Goal: Information Seeking & Learning: Learn about a topic

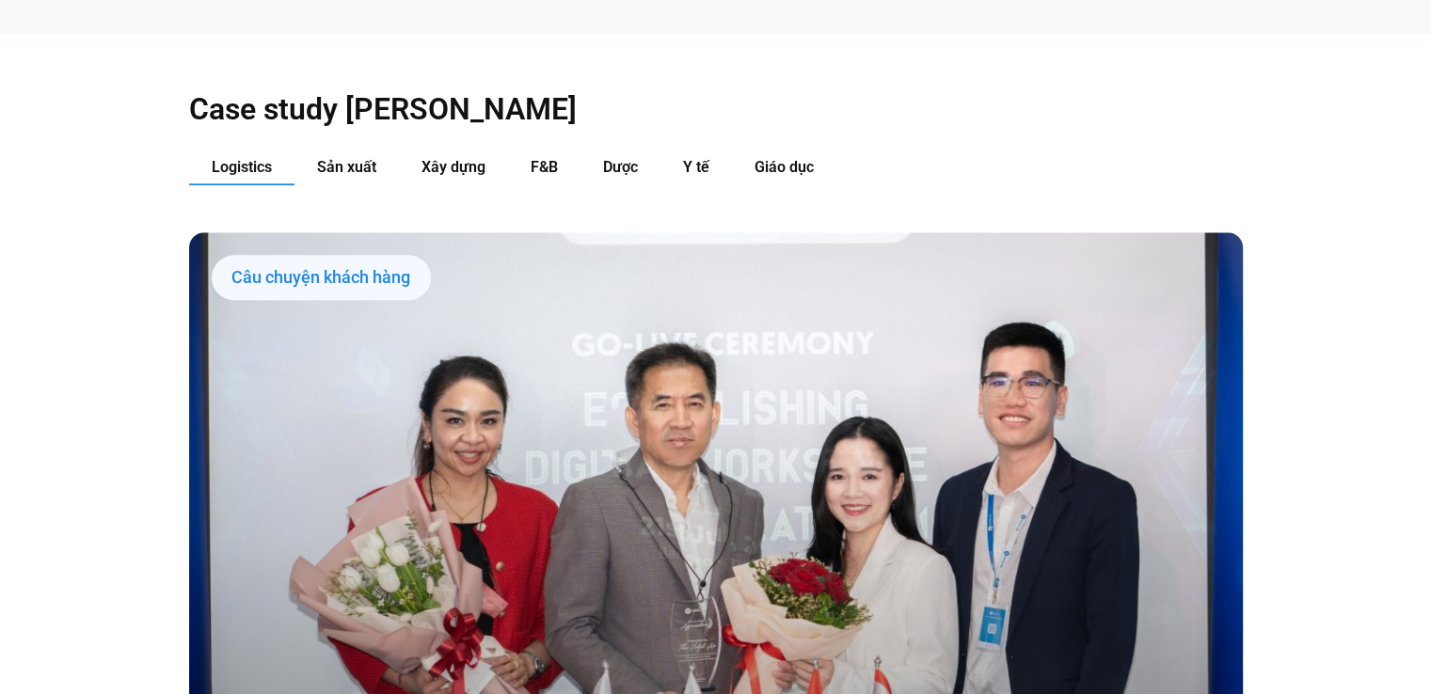
scroll to position [1987, 0]
click at [446, 158] on span "Xây dựng" at bounding box center [454, 167] width 64 height 18
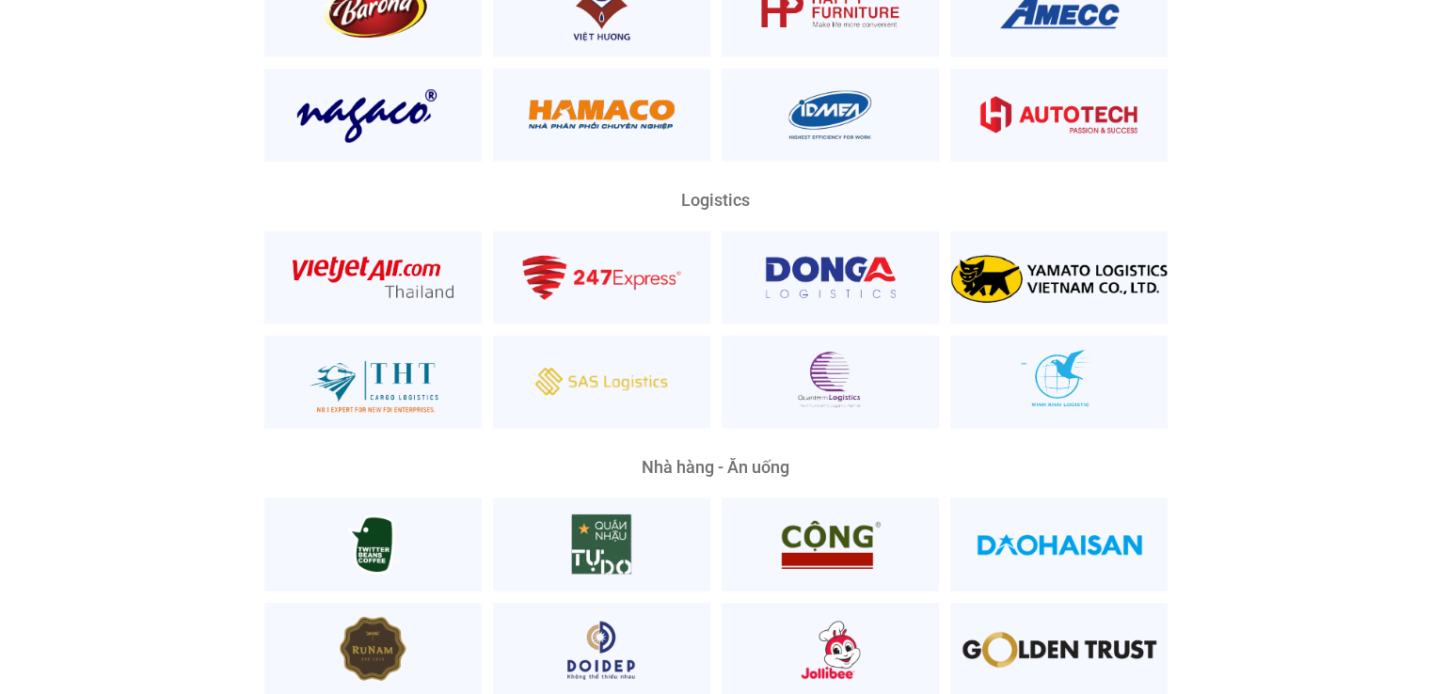
scroll to position [4868, 0]
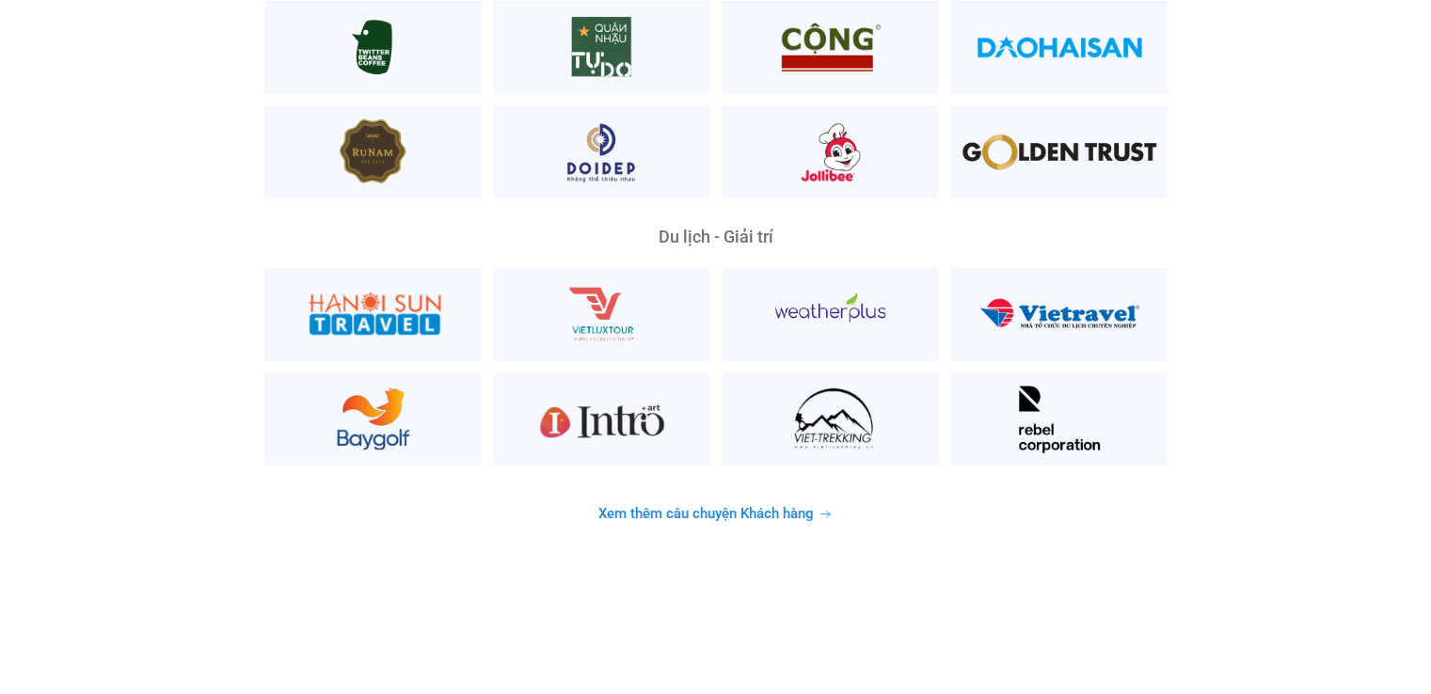
click at [735, 507] on span "Xem thêm câu chuyện Khách hàng" at bounding box center [705, 514] width 215 height 14
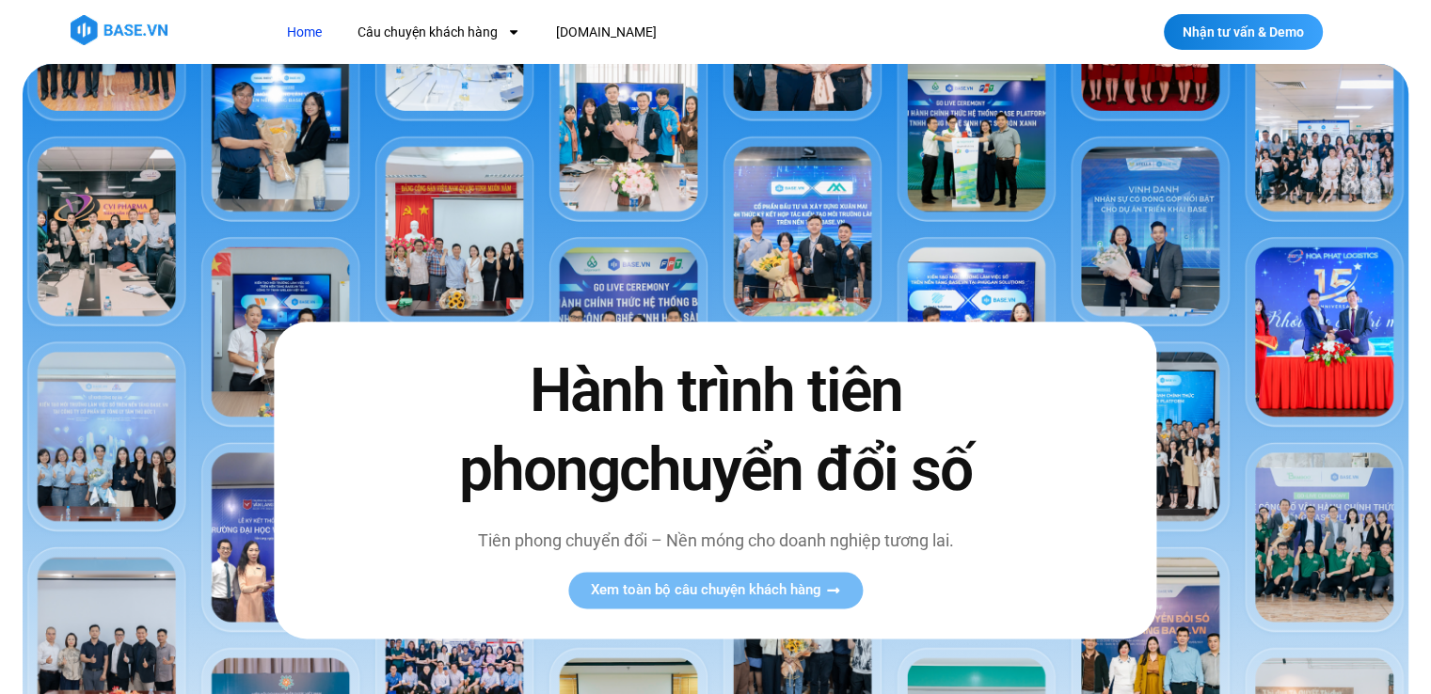
click at [828, 24] on nav "Home Câu chuyện khách hàng Logistics Sản xuất Xây dựng F&B Dược Y tế Giáo dục […" at bounding box center [637, 32] width 729 height 35
click at [816, 24] on nav "Home Câu chuyện khách hàng Logistics Sản xuất Xây dựng F&B Dược Y tế Giáo dục […" at bounding box center [637, 32] width 729 height 35
click at [944, 31] on nav "Home Câu chuyện khách hàng Logistics Sản xuất Xây dựng F&B Dược Y tế Giáo dục […" at bounding box center [637, 32] width 729 height 35
click at [1148, 573] on div "Hành trình tiên phong chuyển đổi số Tiên phong chuyển đổi – Nền móng cho doanh …" at bounding box center [715, 481] width 883 height 316
click at [899, 8] on div at bounding box center [715, 32] width 1431 height 64
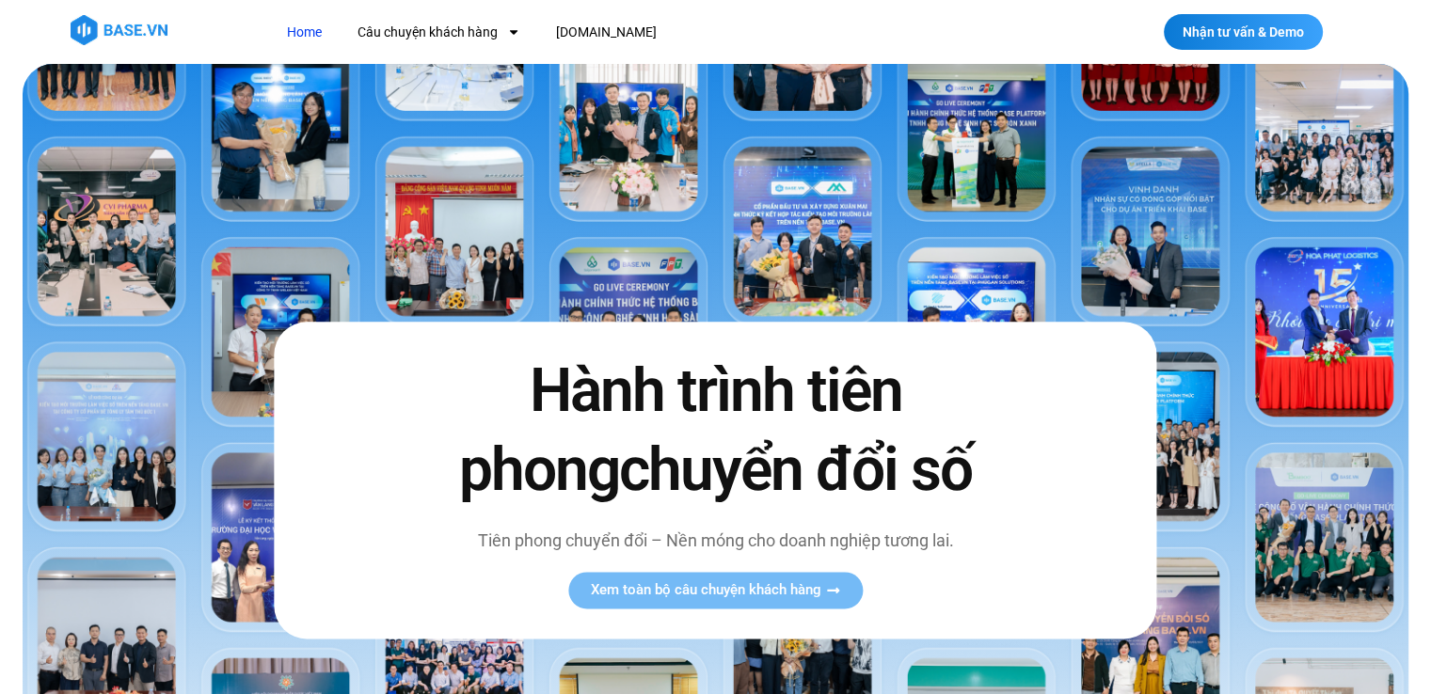
click at [839, 40] on nav "Home Câu chuyện khách hàng Logistics Sản xuất Xây dựng F&B Dược Y tế Giáo dục […" at bounding box center [637, 32] width 729 height 35
click at [843, 39] on nav "Home Câu chuyện khách hàng Logistics Sản xuất Xây dựng F&B Dược Y tế Giáo dục […" at bounding box center [637, 32] width 729 height 35
click at [914, 32] on nav "Home Câu chuyện khách hàng Logistics Sản xuất Xây dựng F&B Dược Y tế Giáo dục […" at bounding box center [637, 32] width 729 height 35
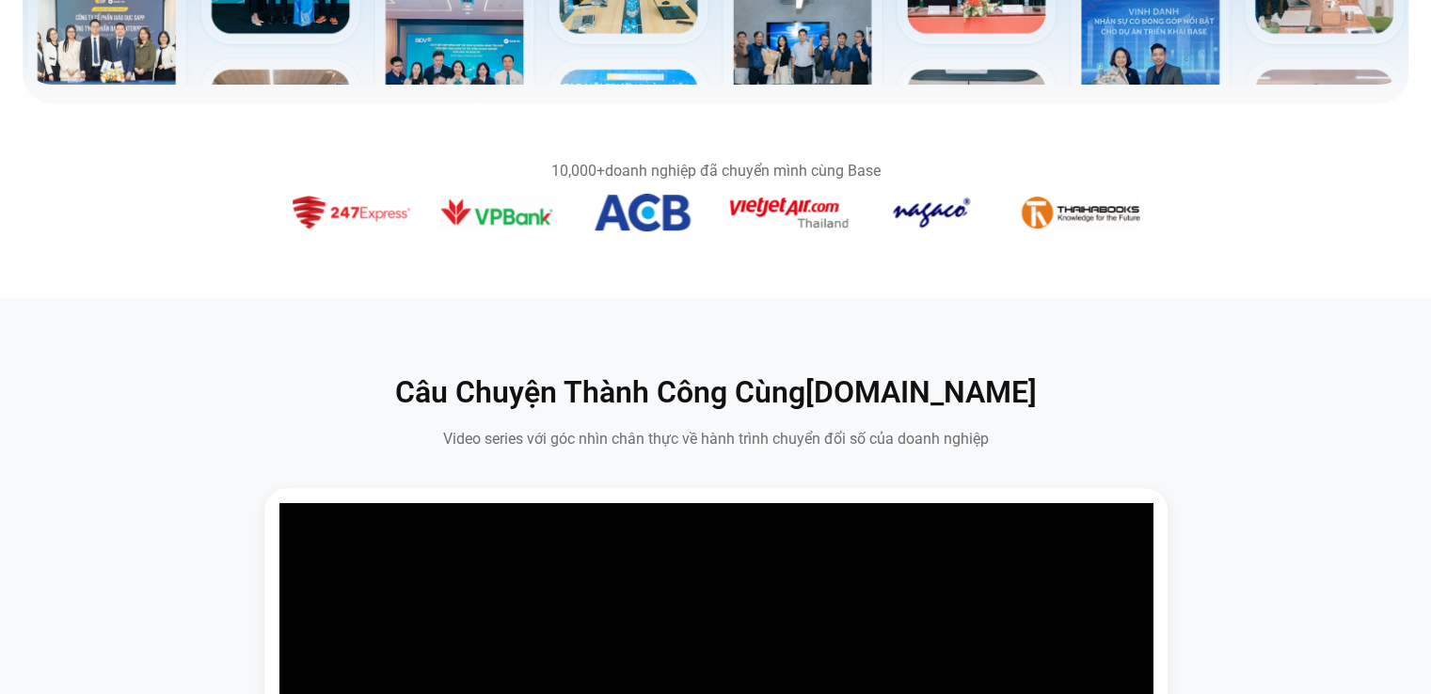
scroll to position [793, 0]
